Goal: Task Accomplishment & Management: Manage account settings

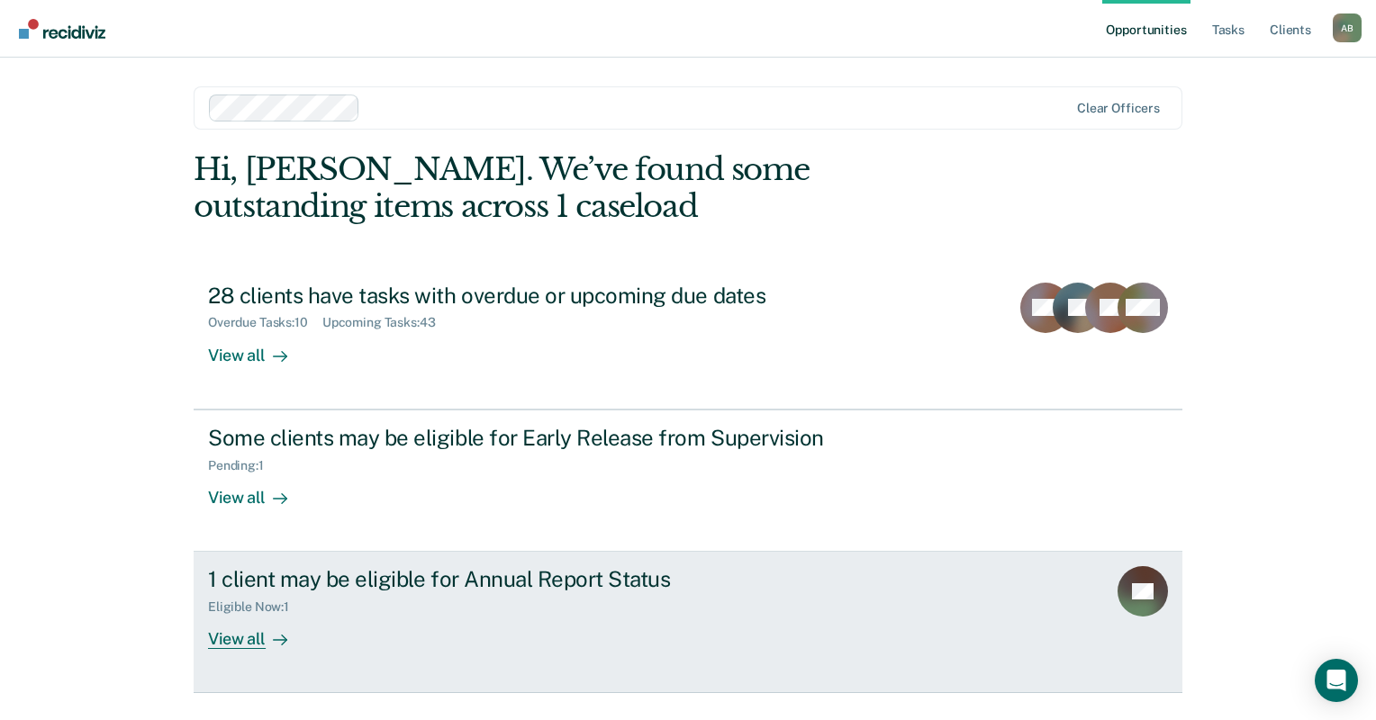
click at [242, 652] on link "1 client may be eligible for Annual Report Status Eligible Now : 1 View all AV" at bounding box center [688, 622] width 989 height 141
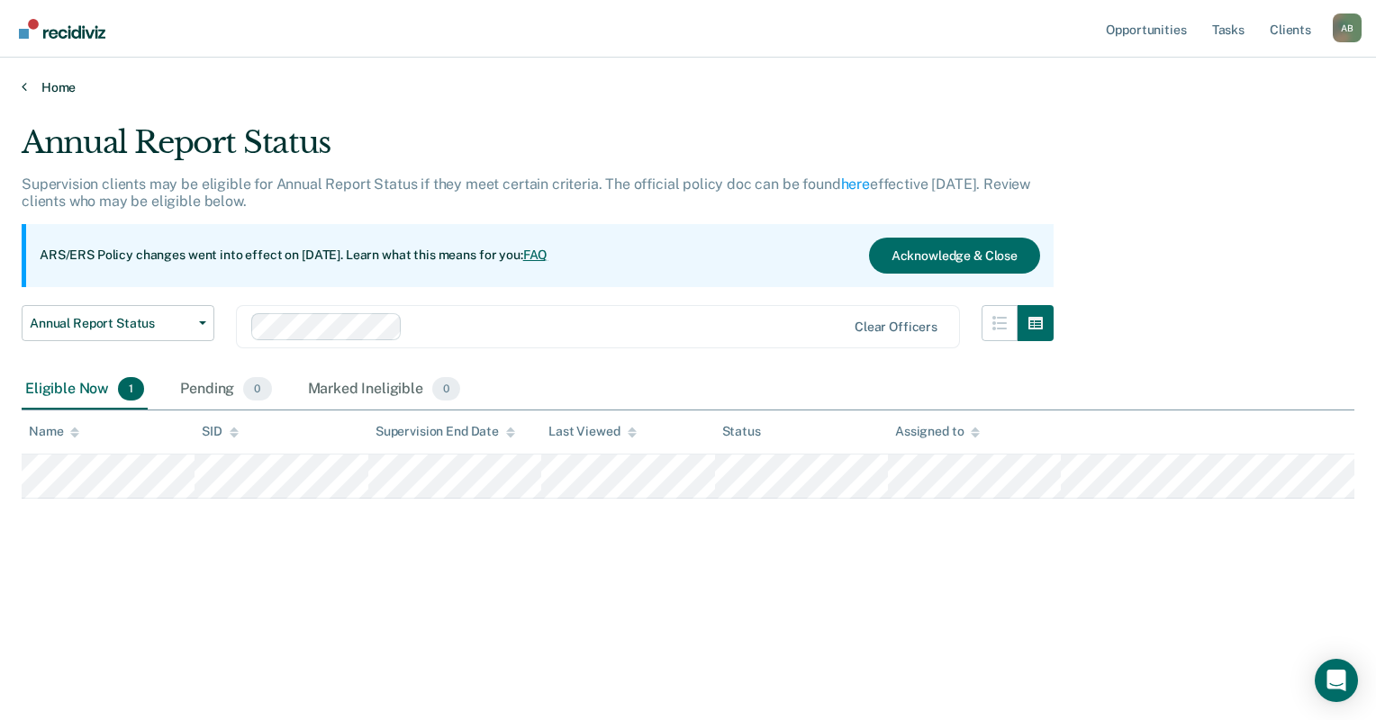
click at [42, 83] on link "Home" at bounding box center [688, 87] width 1333 height 16
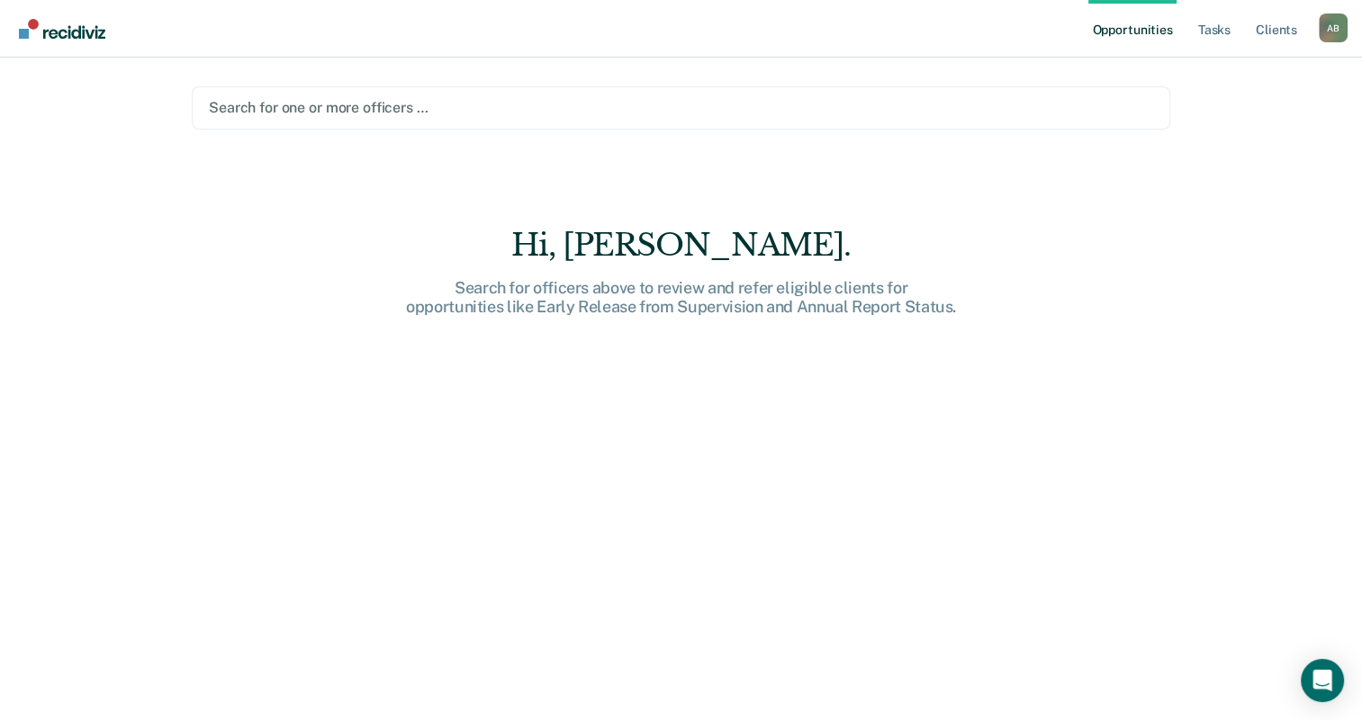
click at [320, 102] on div at bounding box center [681, 107] width 945 height 21
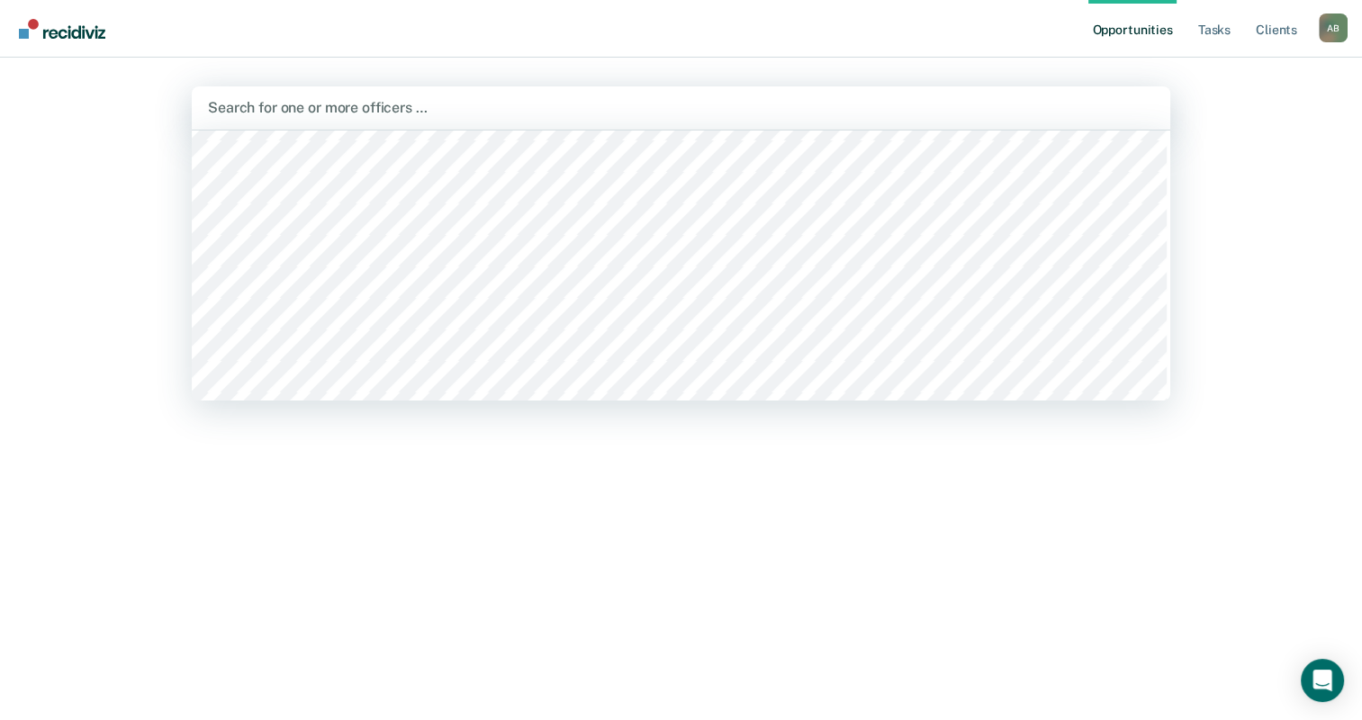
scroll to position [4323, 0]
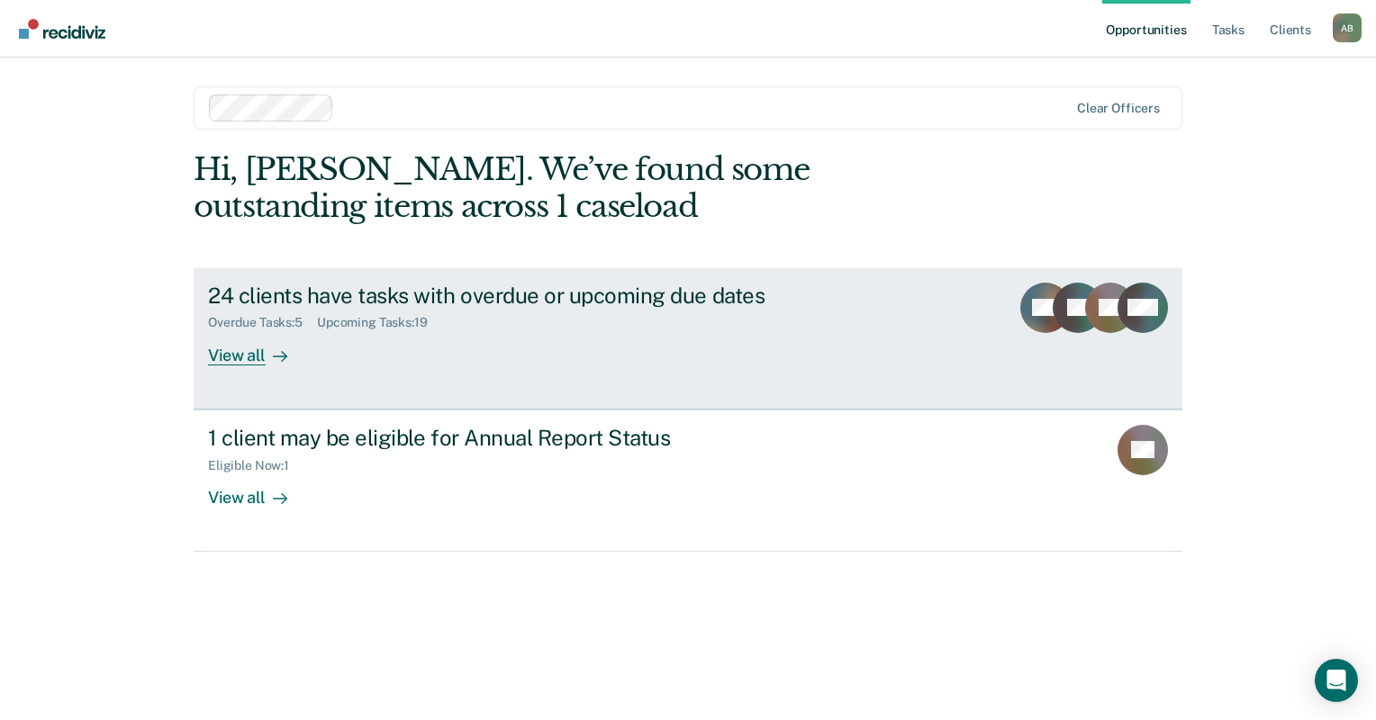
click at [255, 347] on div "View all" at bounding box center [258, 347] width 101 height 35
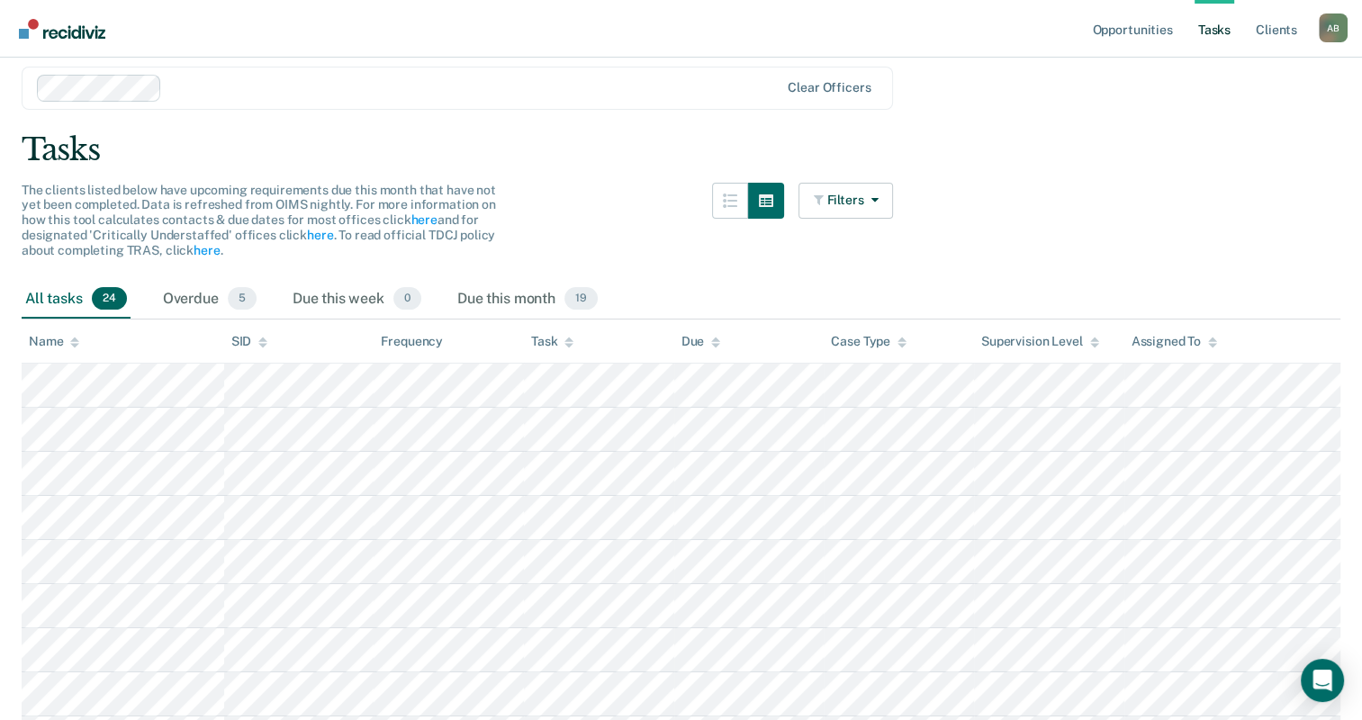
scroll to position [90, 0]
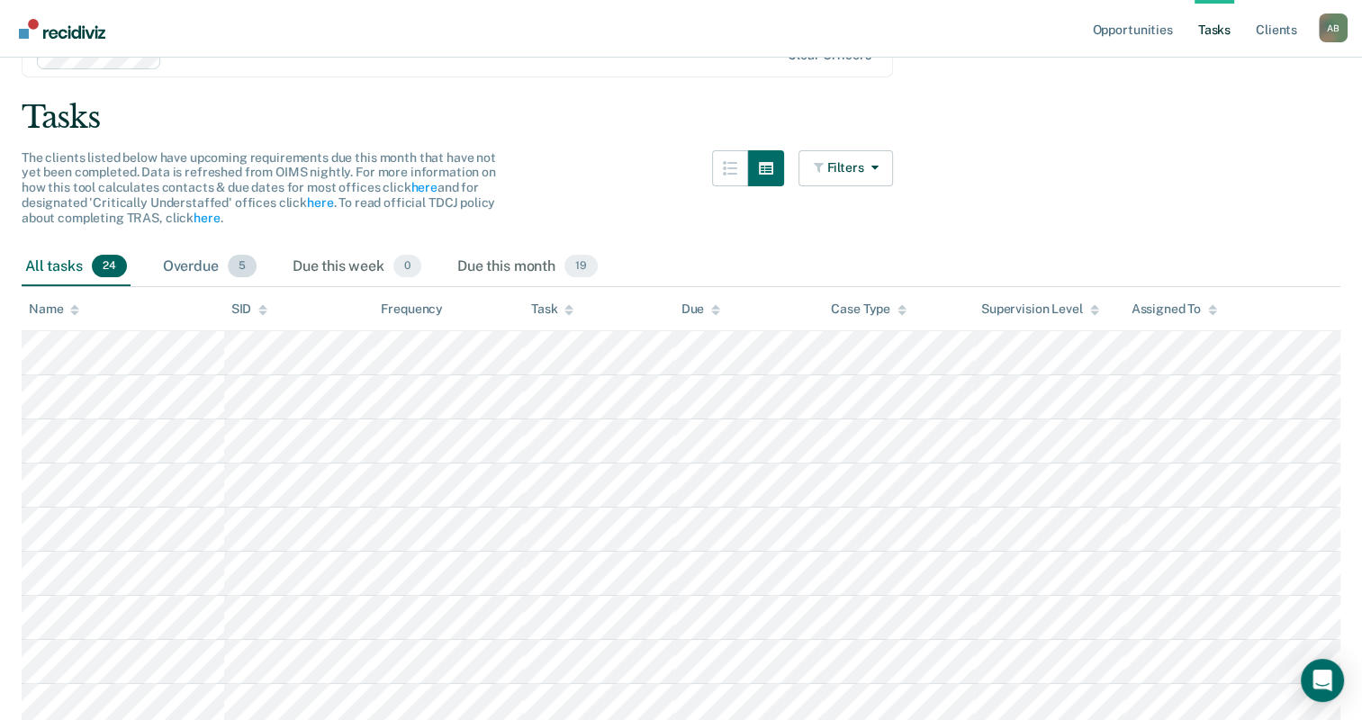
click at [173, 260] on div "Overdue 5" at bounding box center [209, 268] width 101 height 40
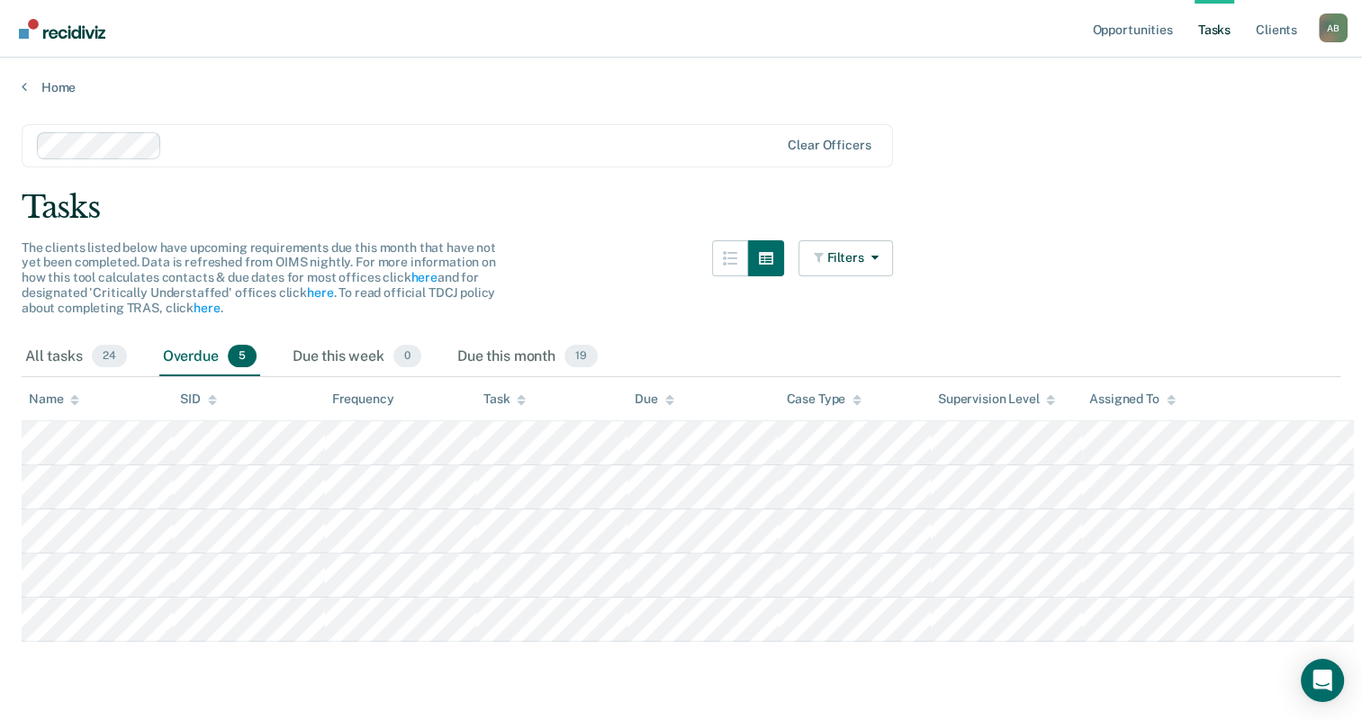
scroll to position [0, 0]
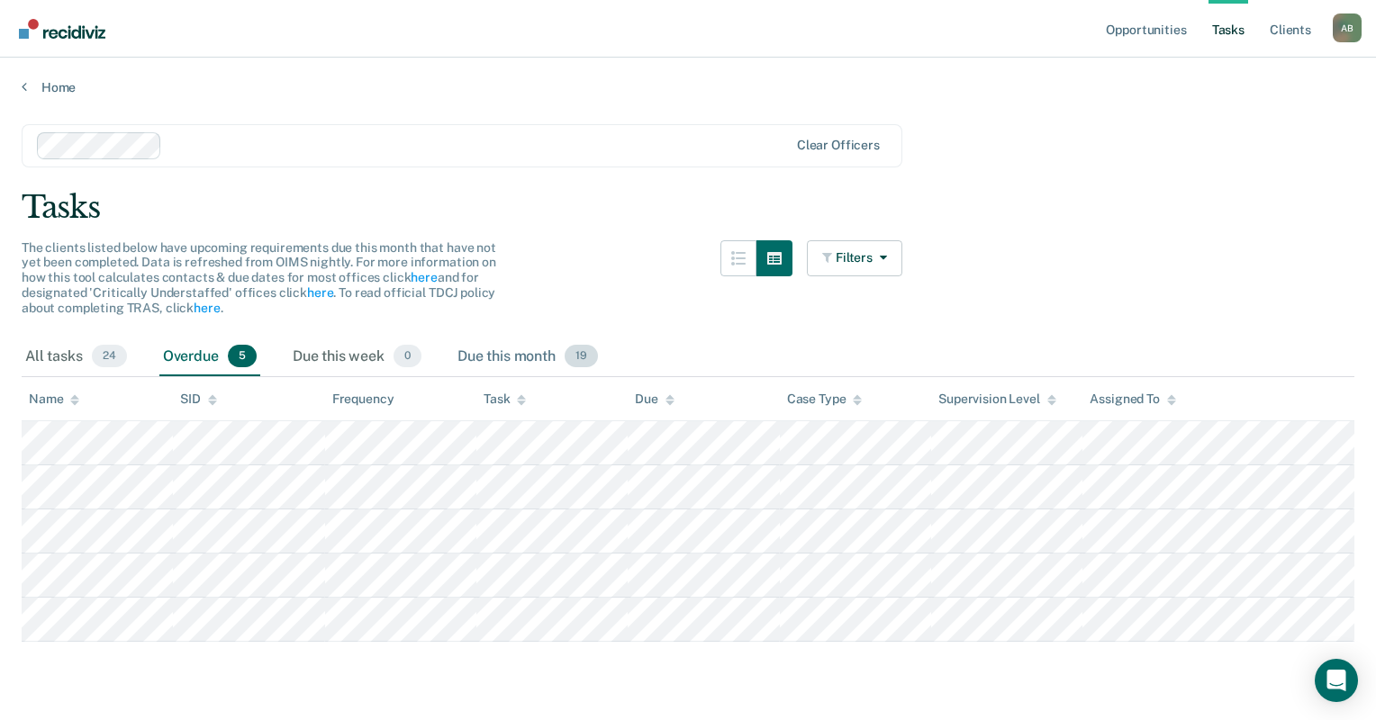
click at [461, 354] on div "Due this month 19" at bounding box center [528, 358] width 148 height 40
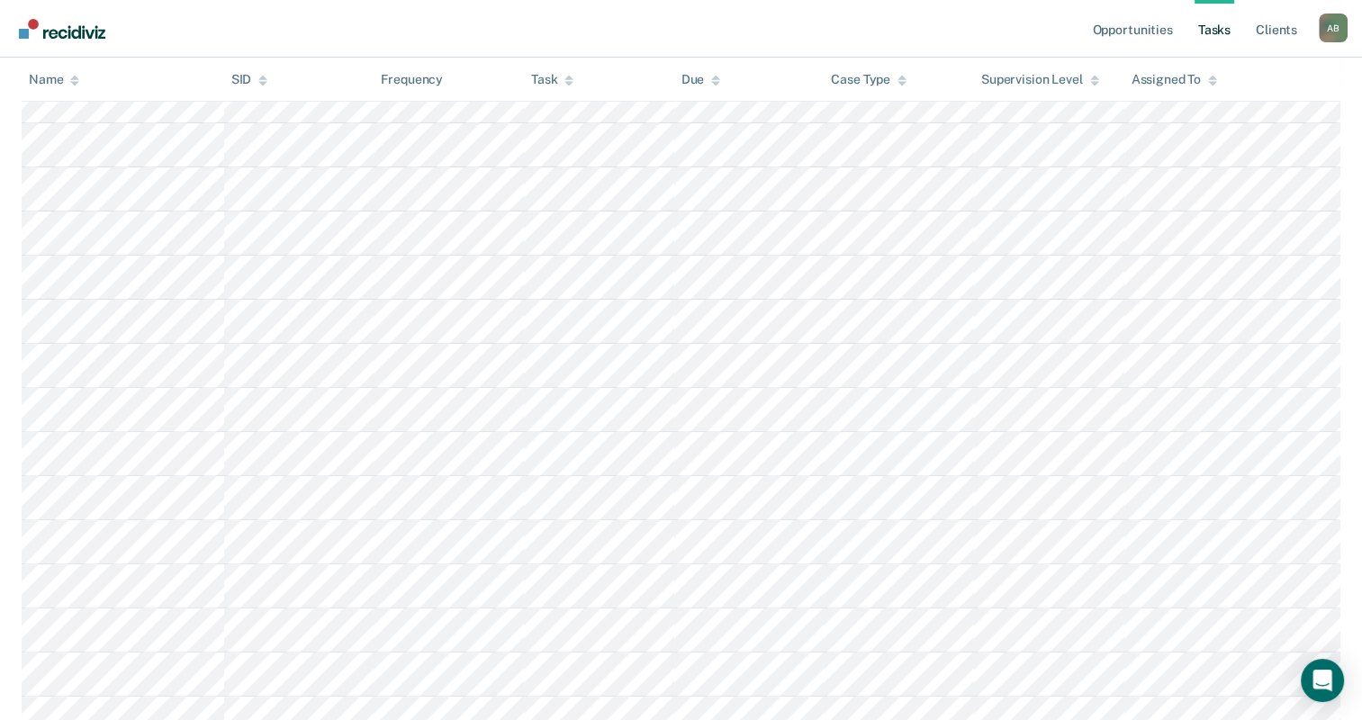
scroll to position [430, 0]
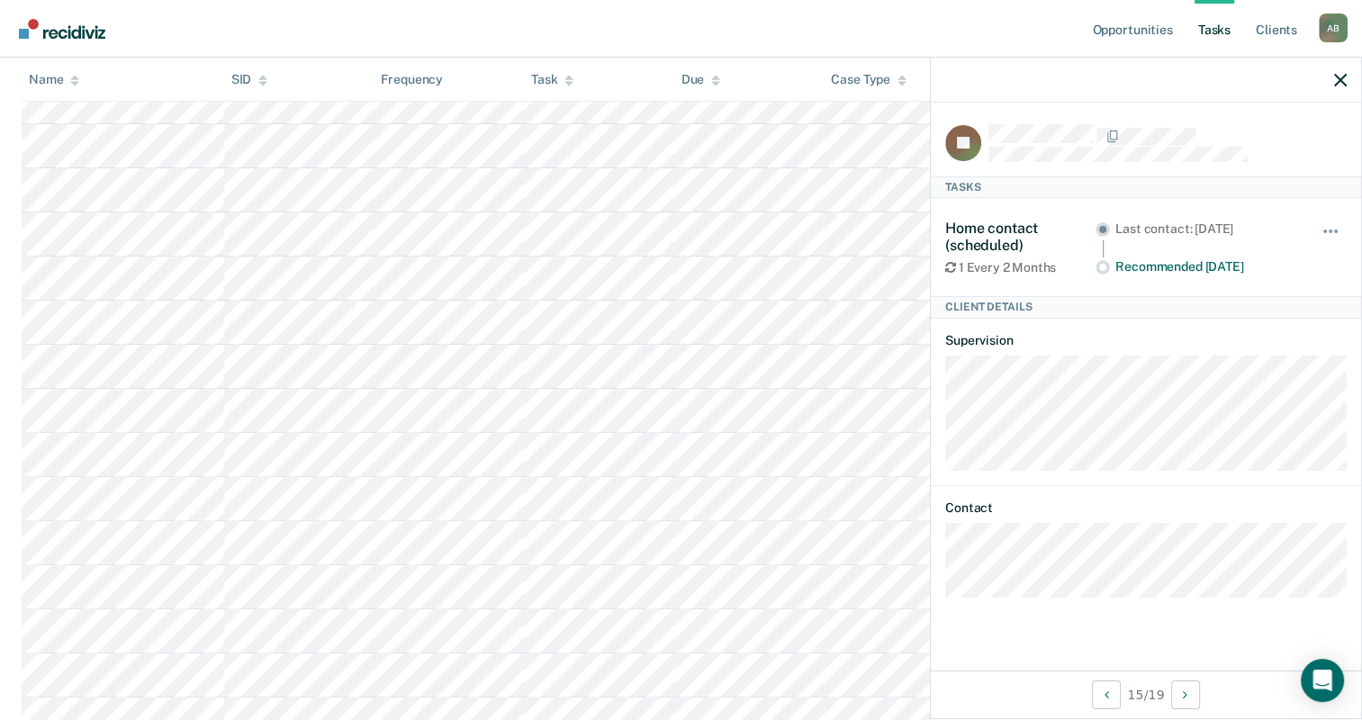
click at [1351, 76] on div at bounding box center [1146, 80] width 430 height 45
click at [1344, 83] on icon "button" at bounding box center [1341, 80] width 13 height 13
